Goal: Task Accomplishment & Management: Use online tool/utility

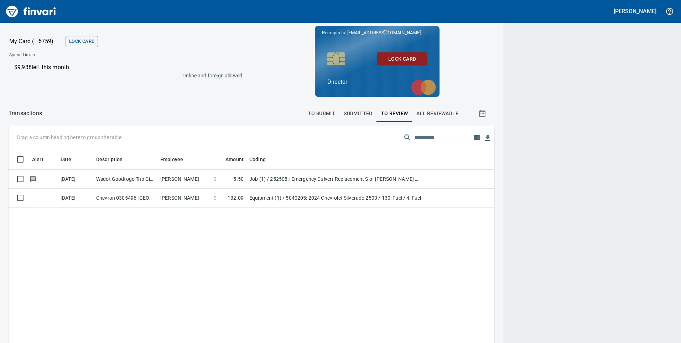
scroll to position [259, 475]
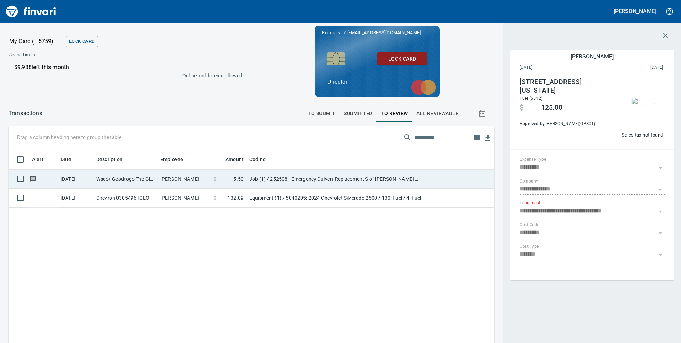
click at [134, 180] on td "Wsdot Goodtogo Tnb Gig Harbor [GEOGRAPHIC_DATA]" at bounding box center [125, 178] width 64 height 19
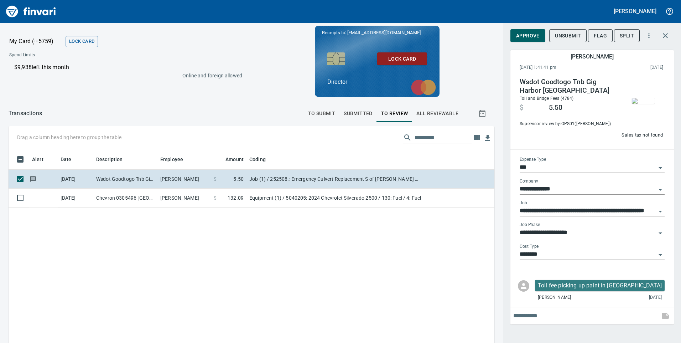
scroll to position [259, 475]
click at [528, 35] on span "Approve" at bounding box center [528, 35] width 24 height 9
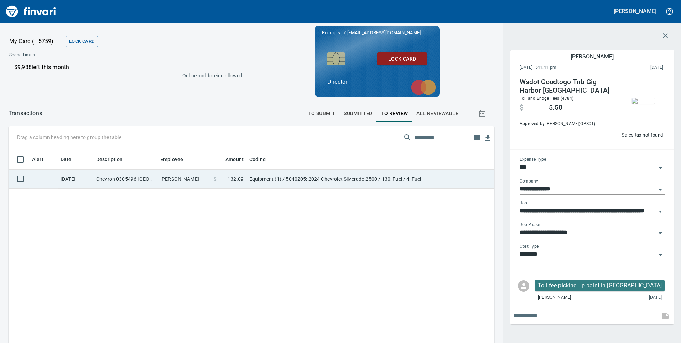
click at [136, 178] on td "Chevron 0305496 [GEOGRAPHIC_DATA]" at bounding box center [125, 178] width 64 height 19
type input "*********"
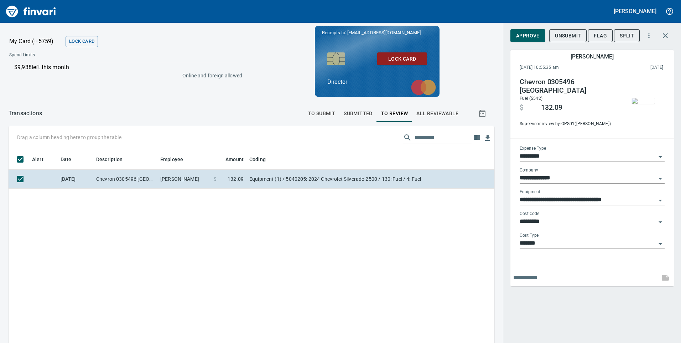
scroll to position [259, 475]
click at [536, 38] on span "Approve" at bounding box center [528, 35] width 24 height 9
